Goal: Task Accomplishment & Management: Use online tool/utility

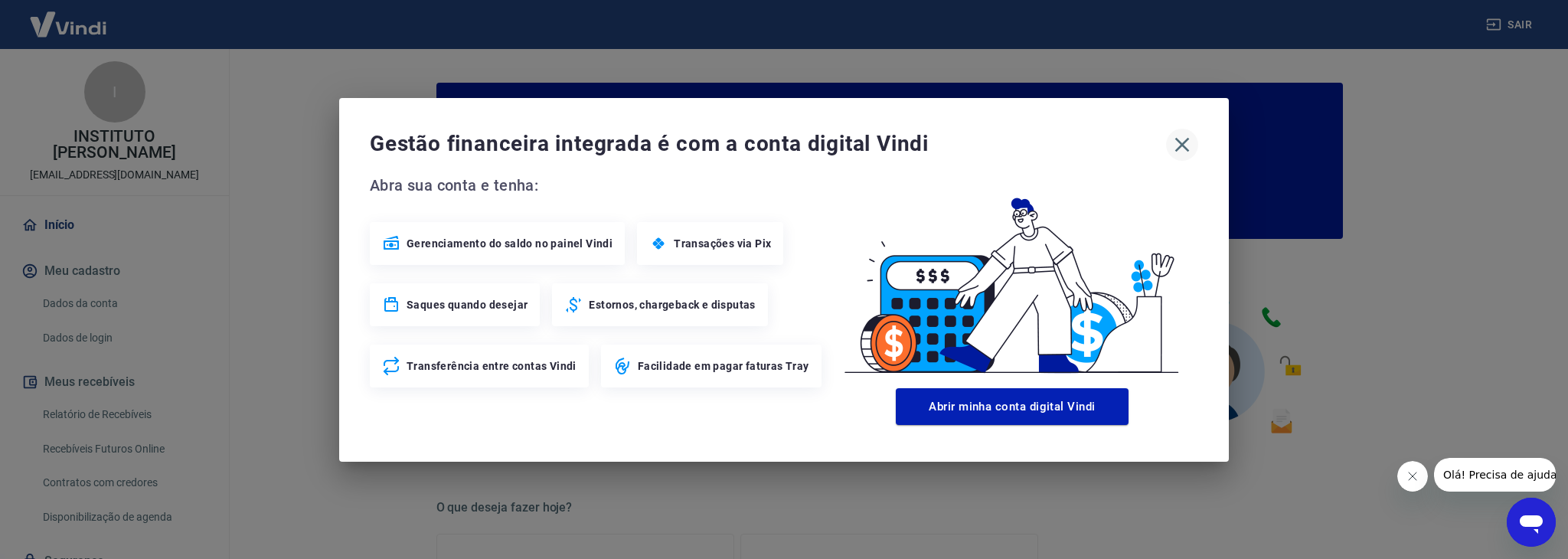
click at [1190, 145] on icon "button" at bounding box center [1182, 144] width 24 height 24
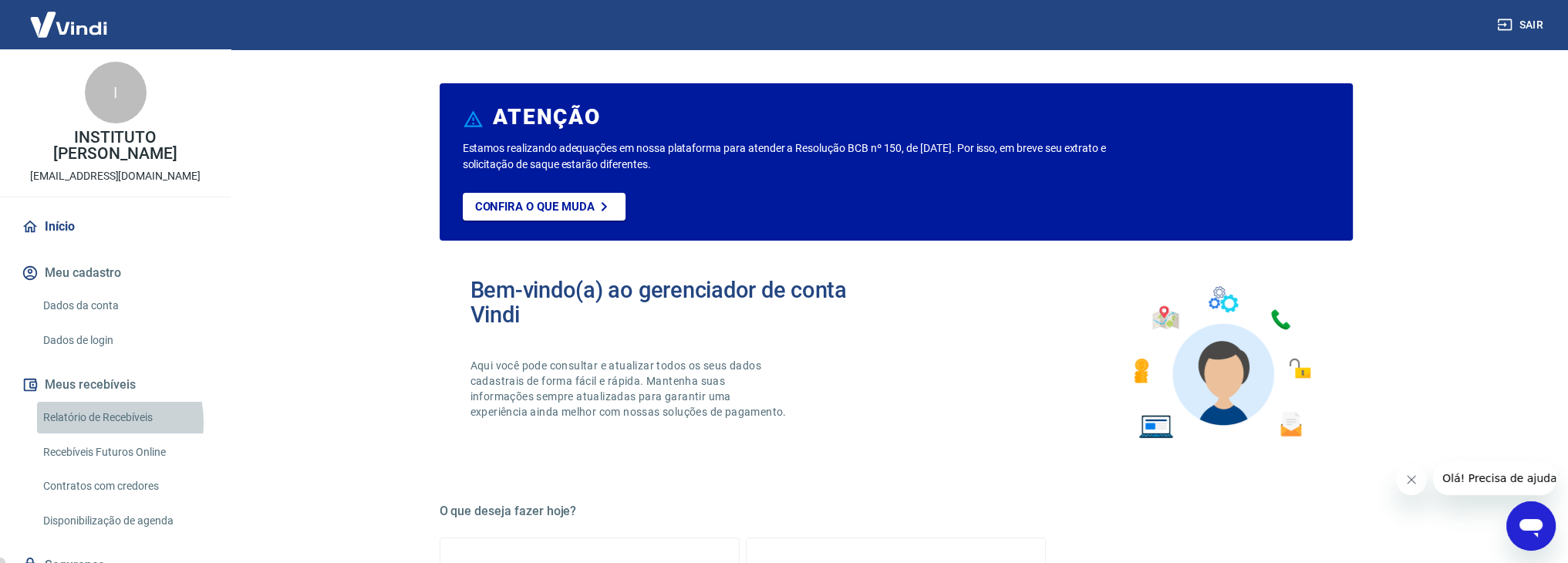
click at [85, 406] on link "Relatório de Recebíveis" at bounding box center [124, 417] width 175 height 32
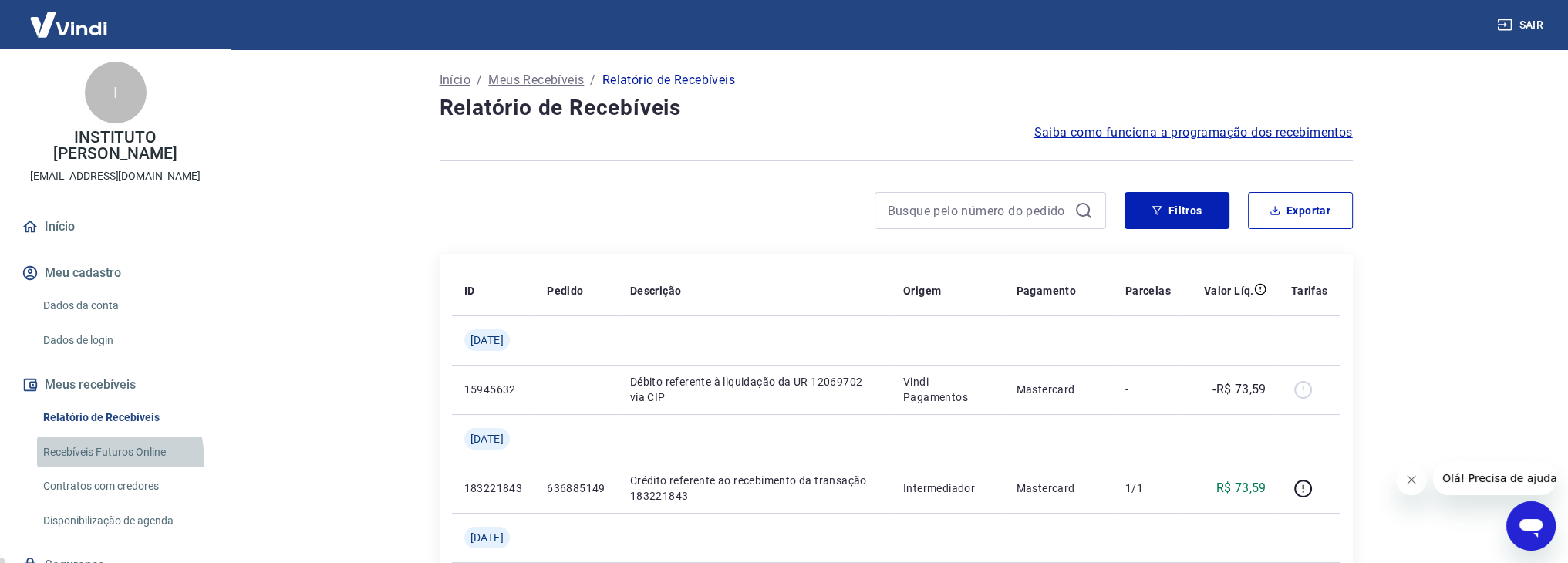
click at [74, 446] on link "Recebíveis Futuros Online" at bounding box center [124, 452] width 175 height 32
click at [84, 436] on link "Recebíveis Futuros Online" at bounding box center [124, 452] width 175 height 32
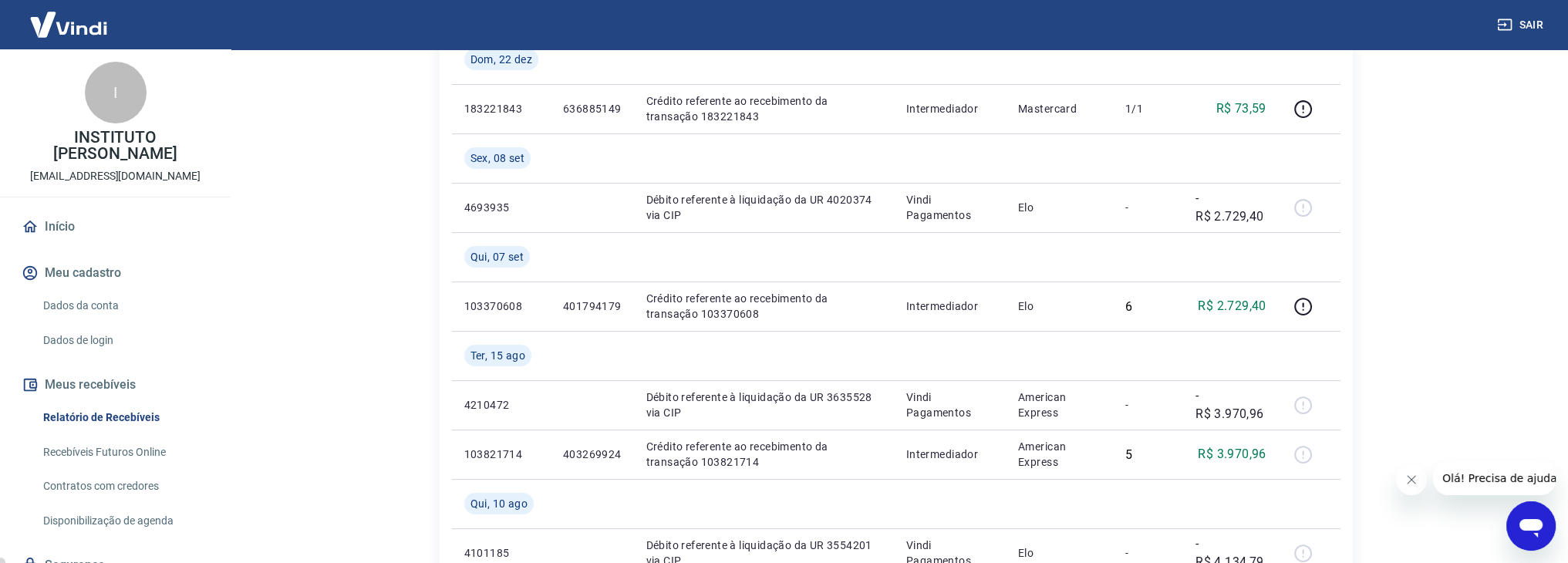
scroll to position [231, 0]
